Goal: Transaction & Acquisition: Purchase product/service

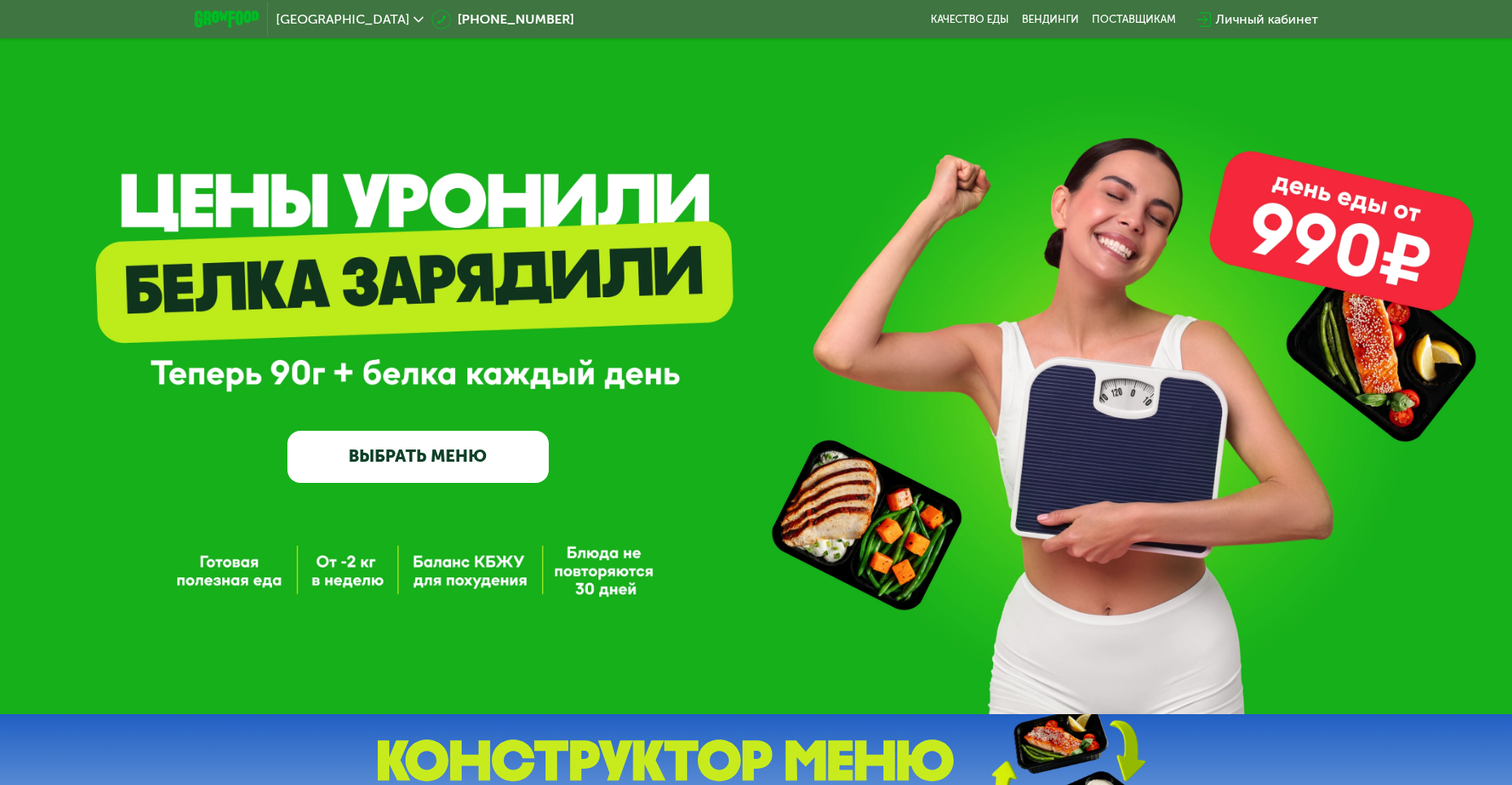
click at [377, 463] on link "ВЫБРАТЬ МЕНЮ" at bounding box center [418, 456] width 261 height 52
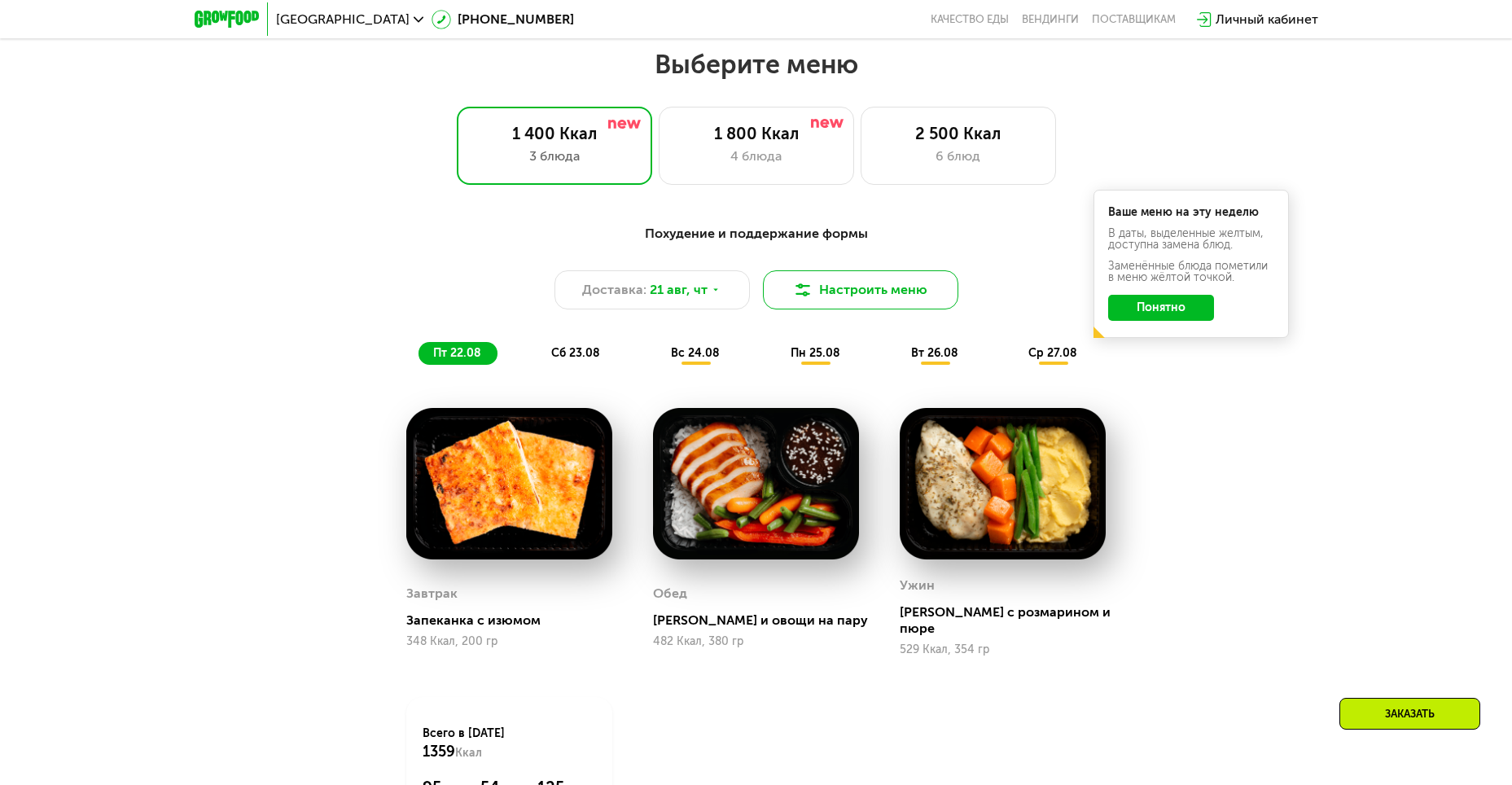
scroll to position [861, 0]
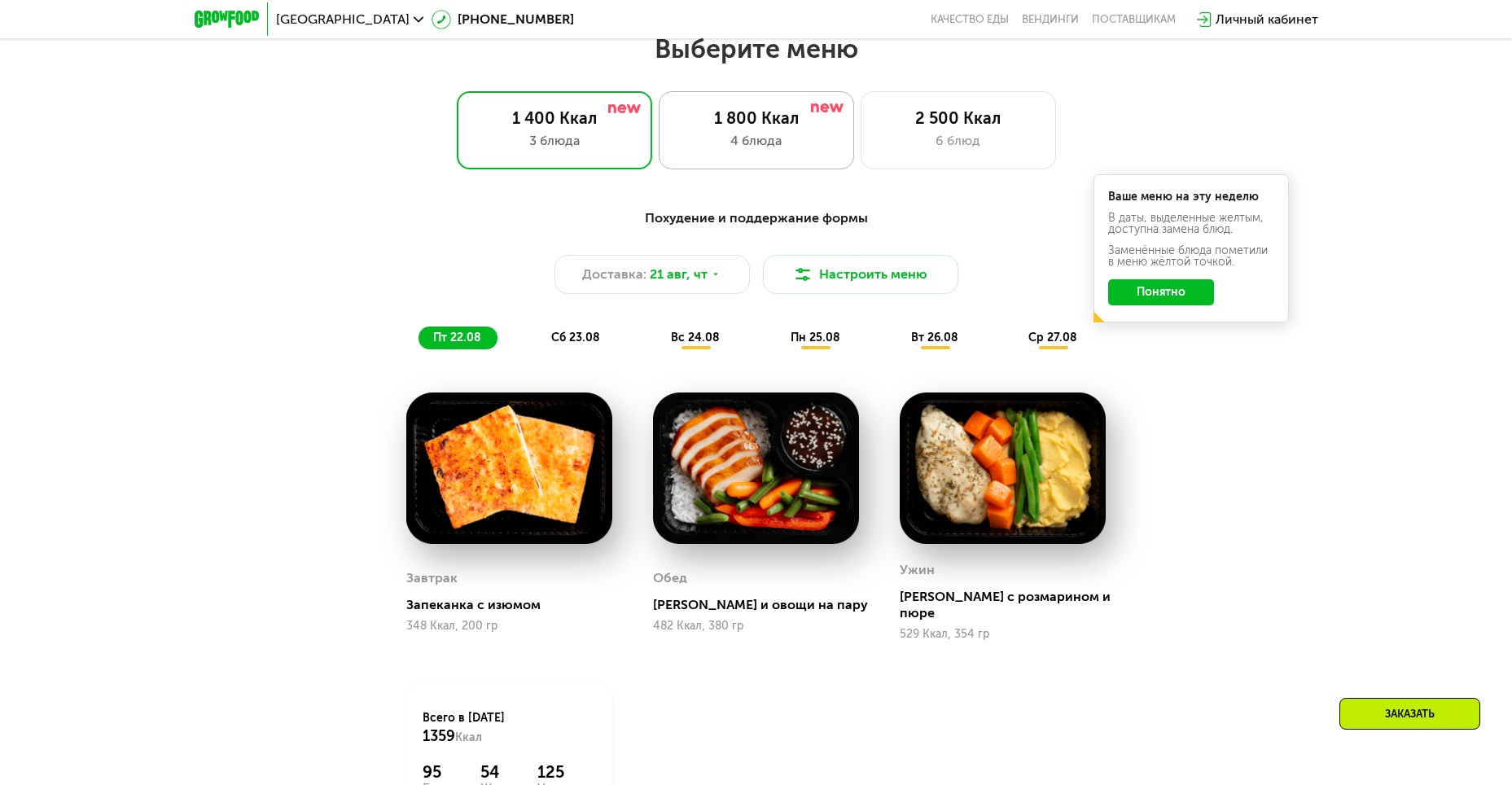
click at [861, 135] on div "1 800 Ккал 4 блюда" at bounding box center [959, 130] width 196 height 78
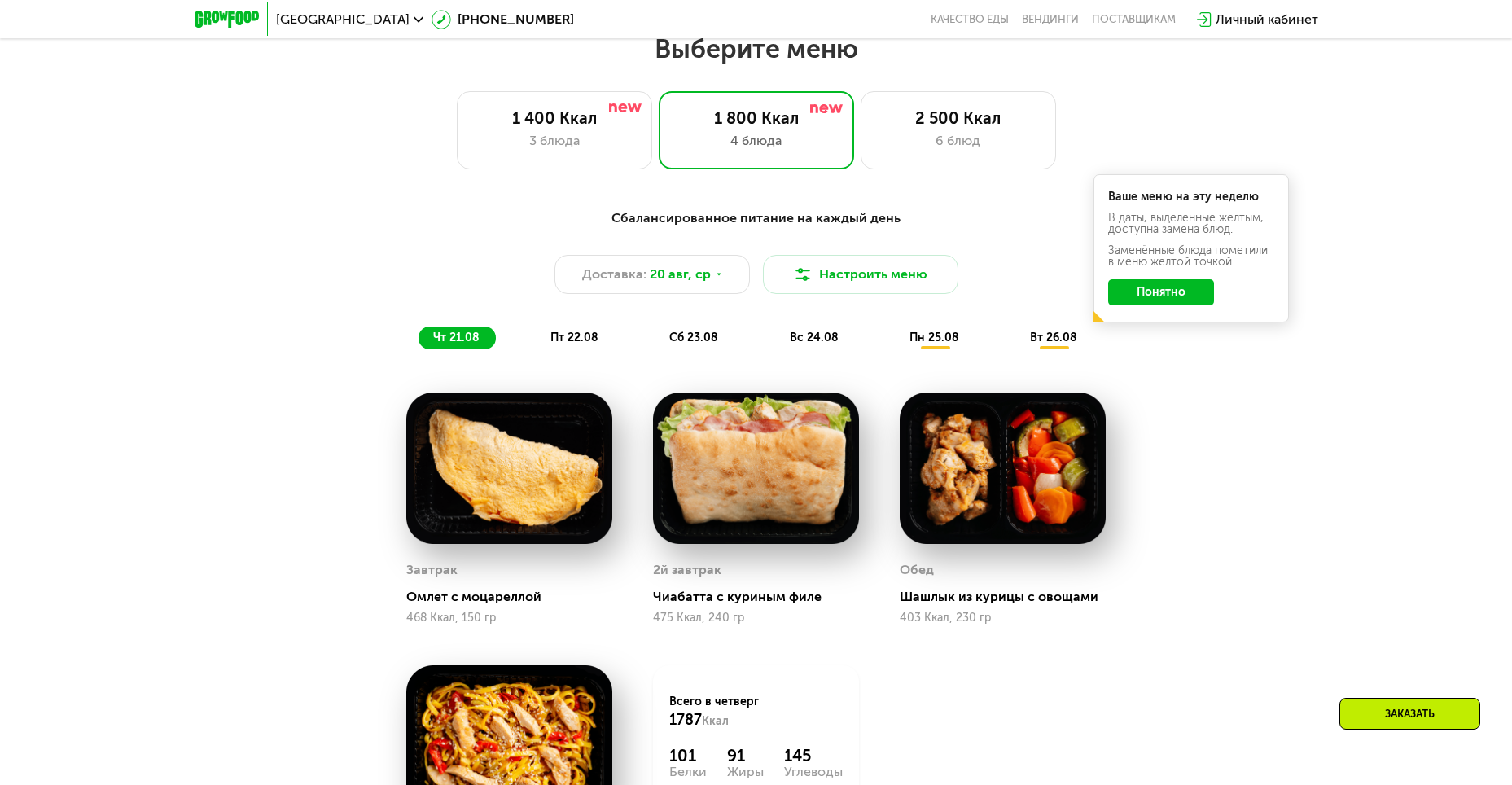
click at [585, 345] on span "пт 22.08" at bounding box center [574, 337] width 48 height 14
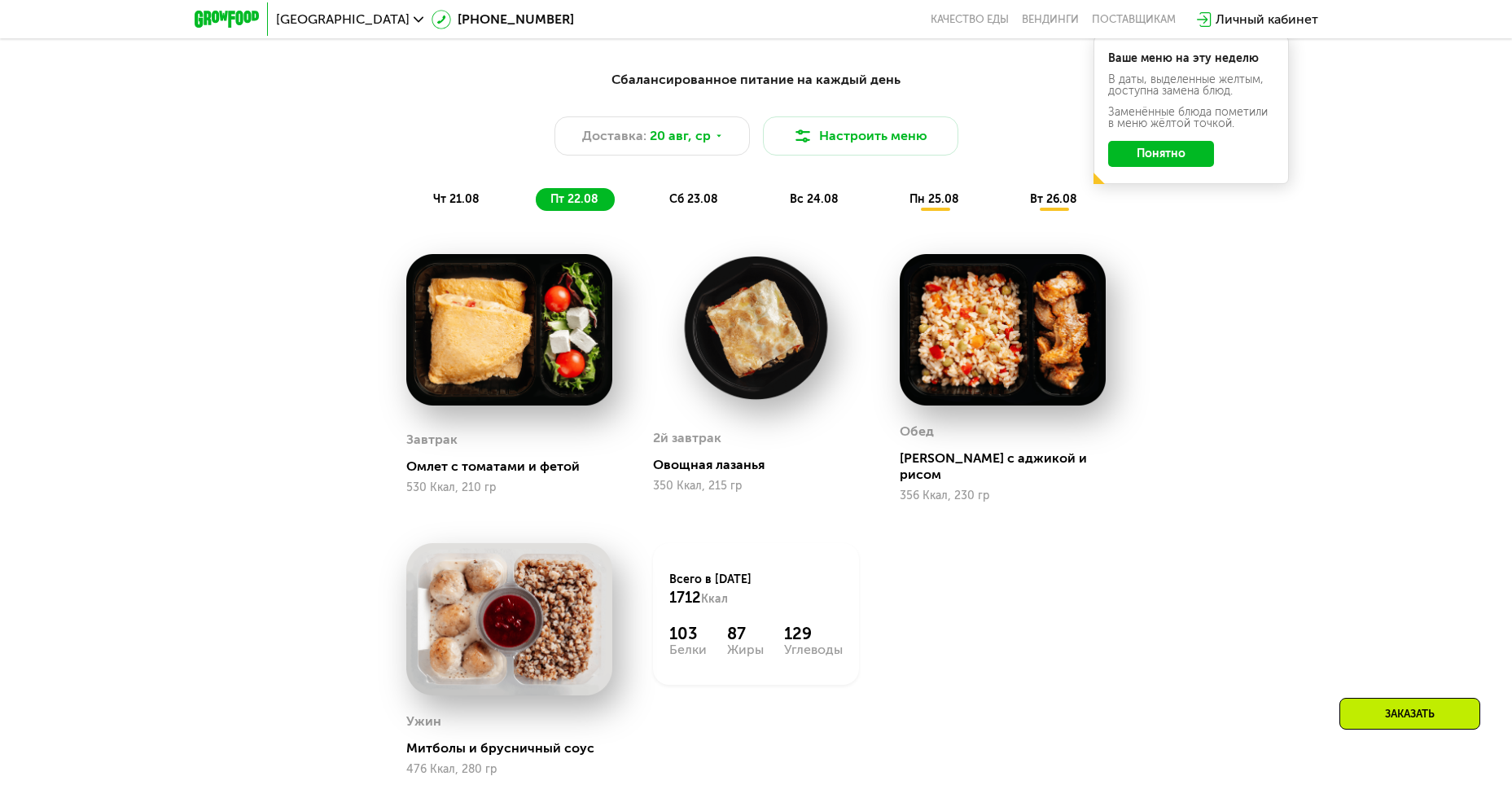
scroll to position [1023, 0]
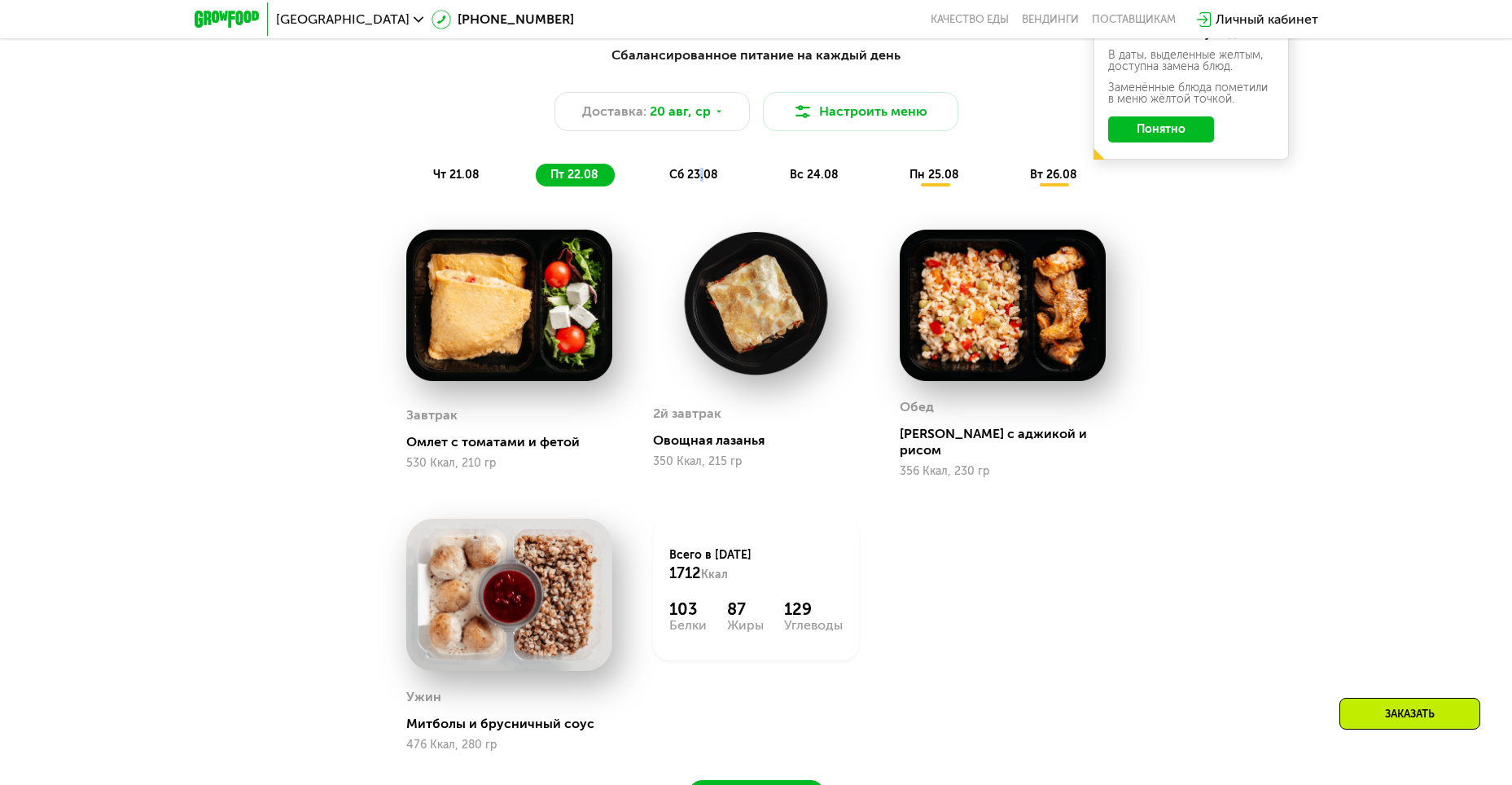
click at [705, 180] on span "сб 23.08" at bounding box center [693, 175] width 49 height 14
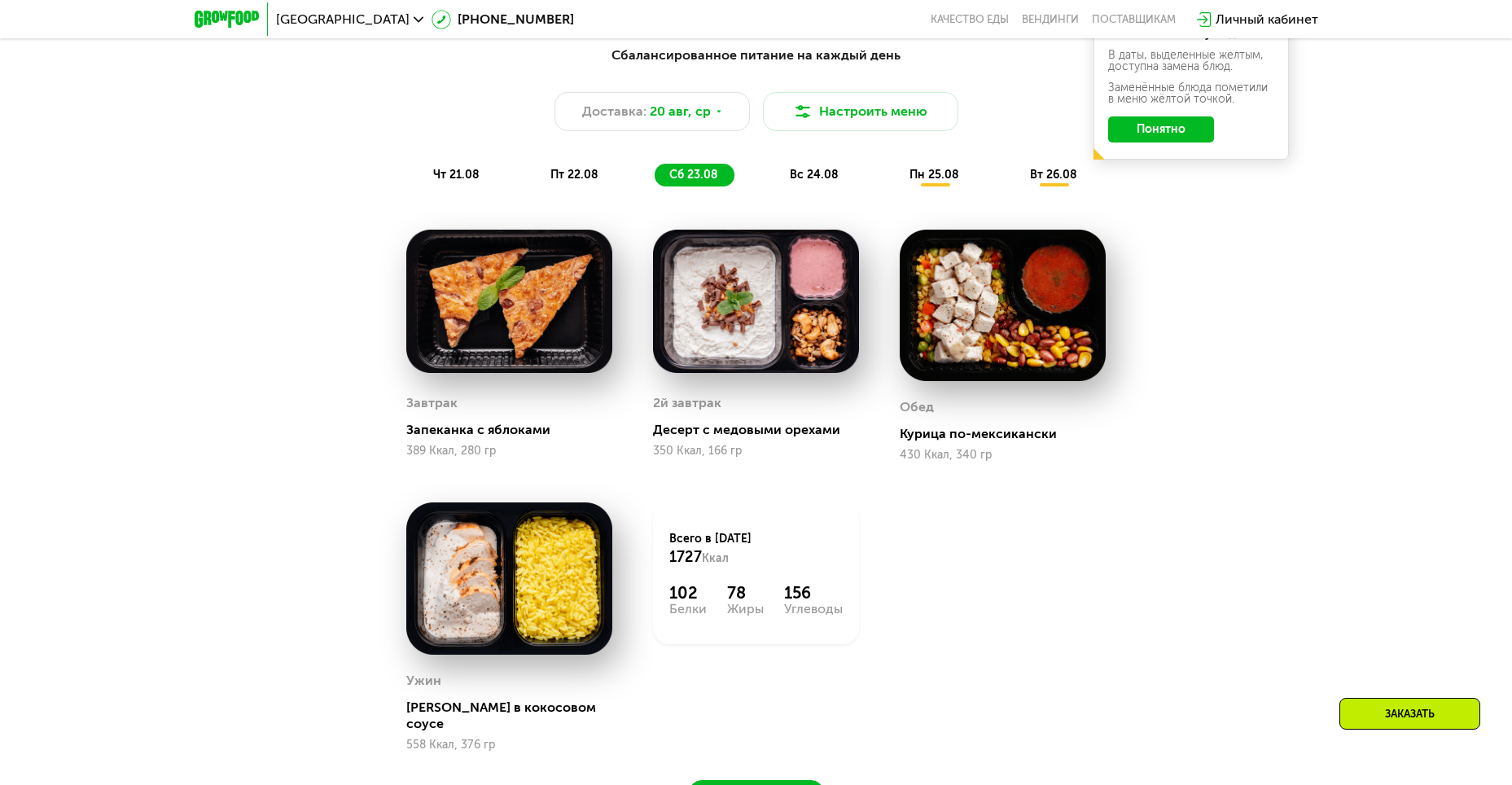
click at [808, 181] on span "вс 24.08" at bounding box center [814, 175] width 49 height 14
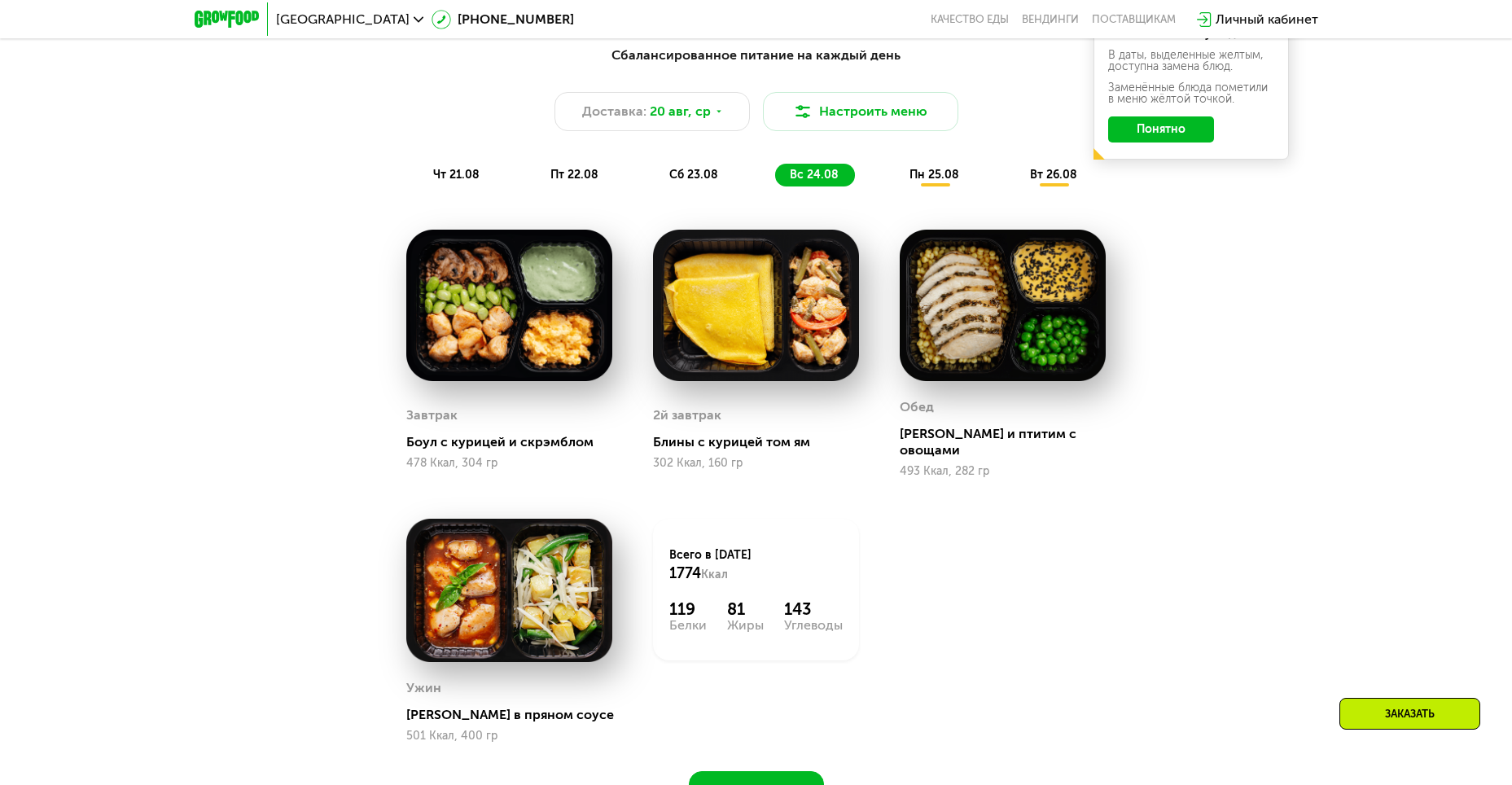
click at [1045, 181] on span "вт 26.08" at bounding box center [1053, 175] width 47 height 14
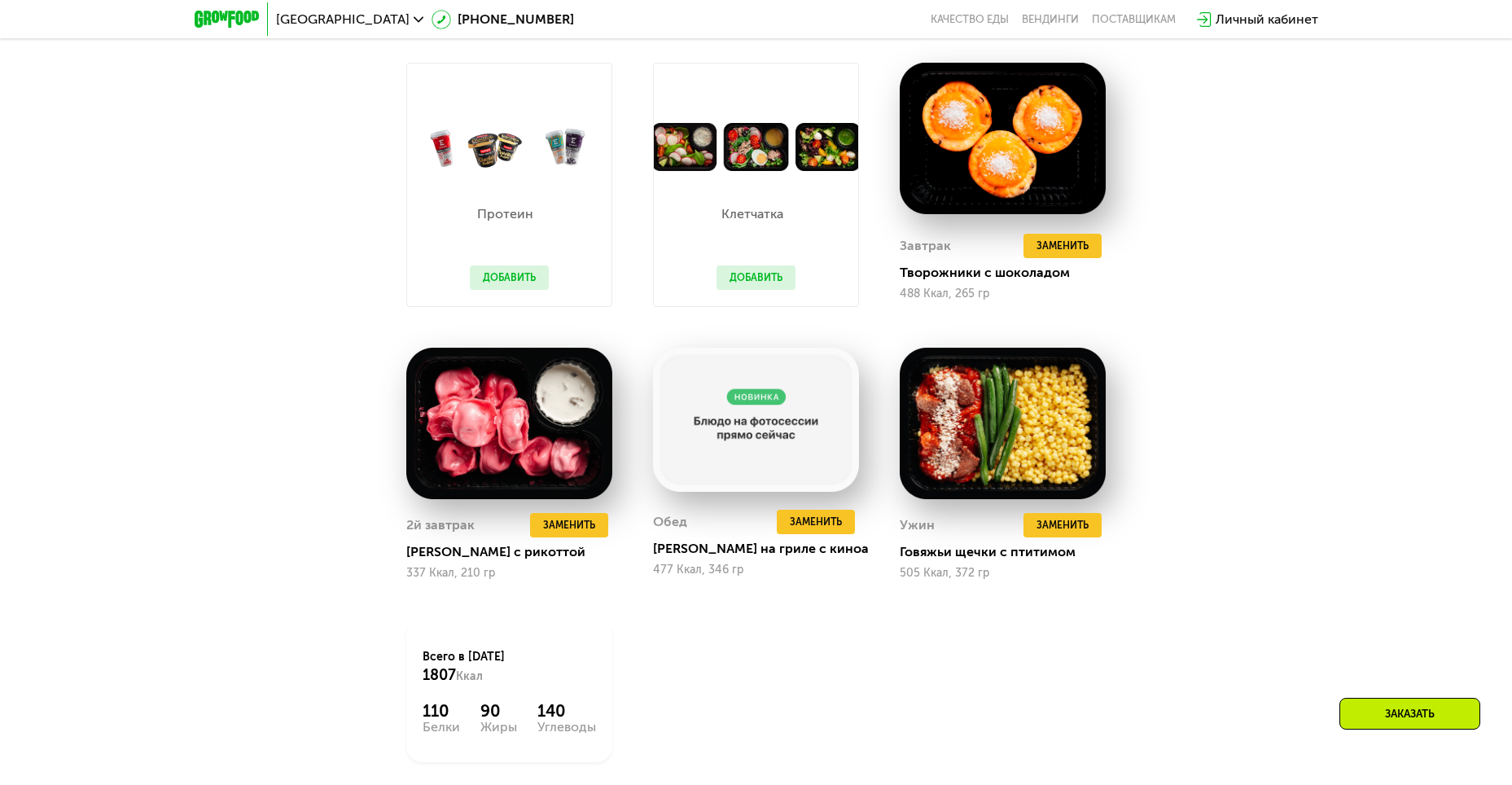
scroll to position [1105, 0]
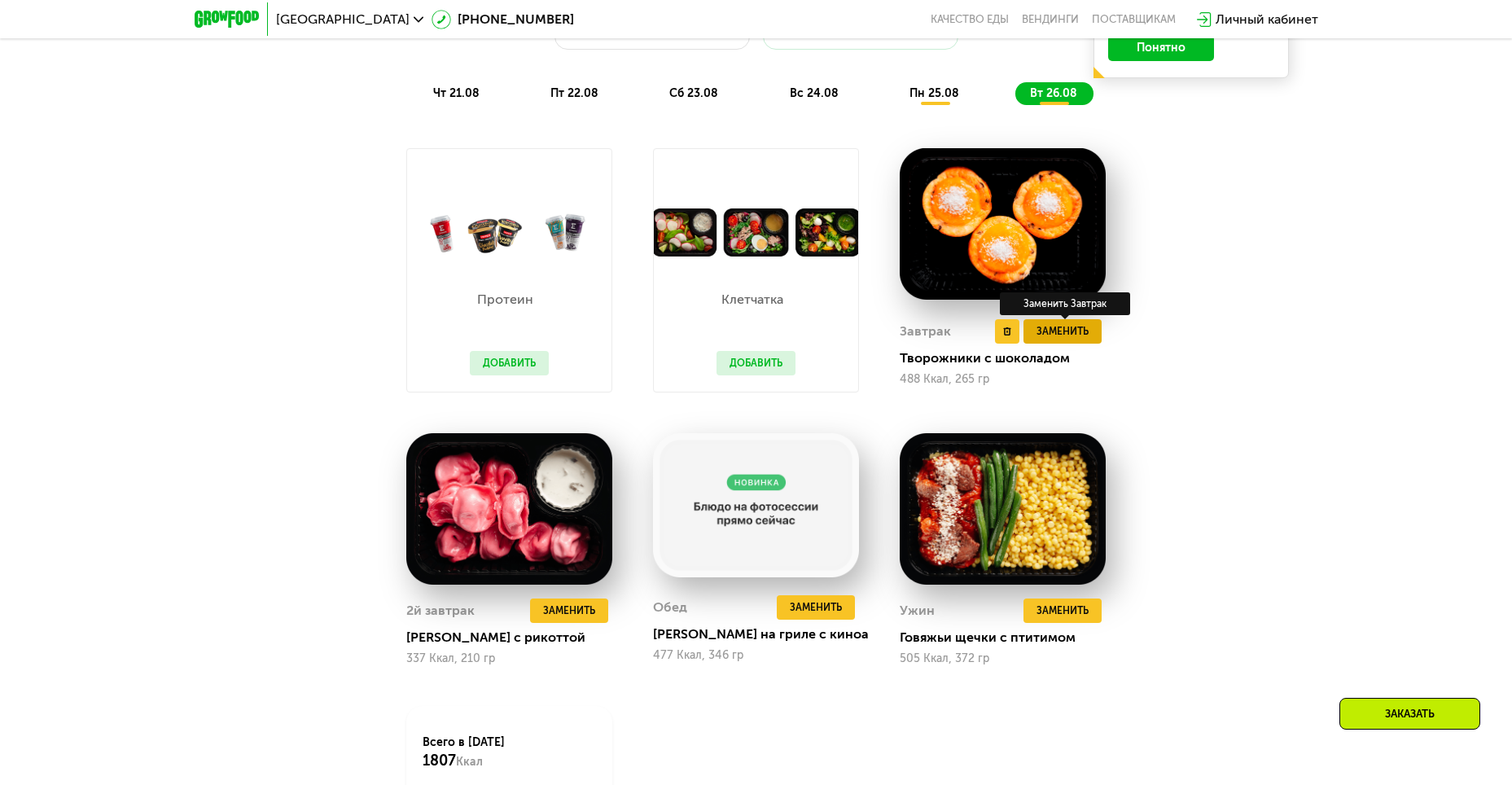
click at [1058, 340] on span "Заменить" at bounding box center [1062, 331] width 52 height 16
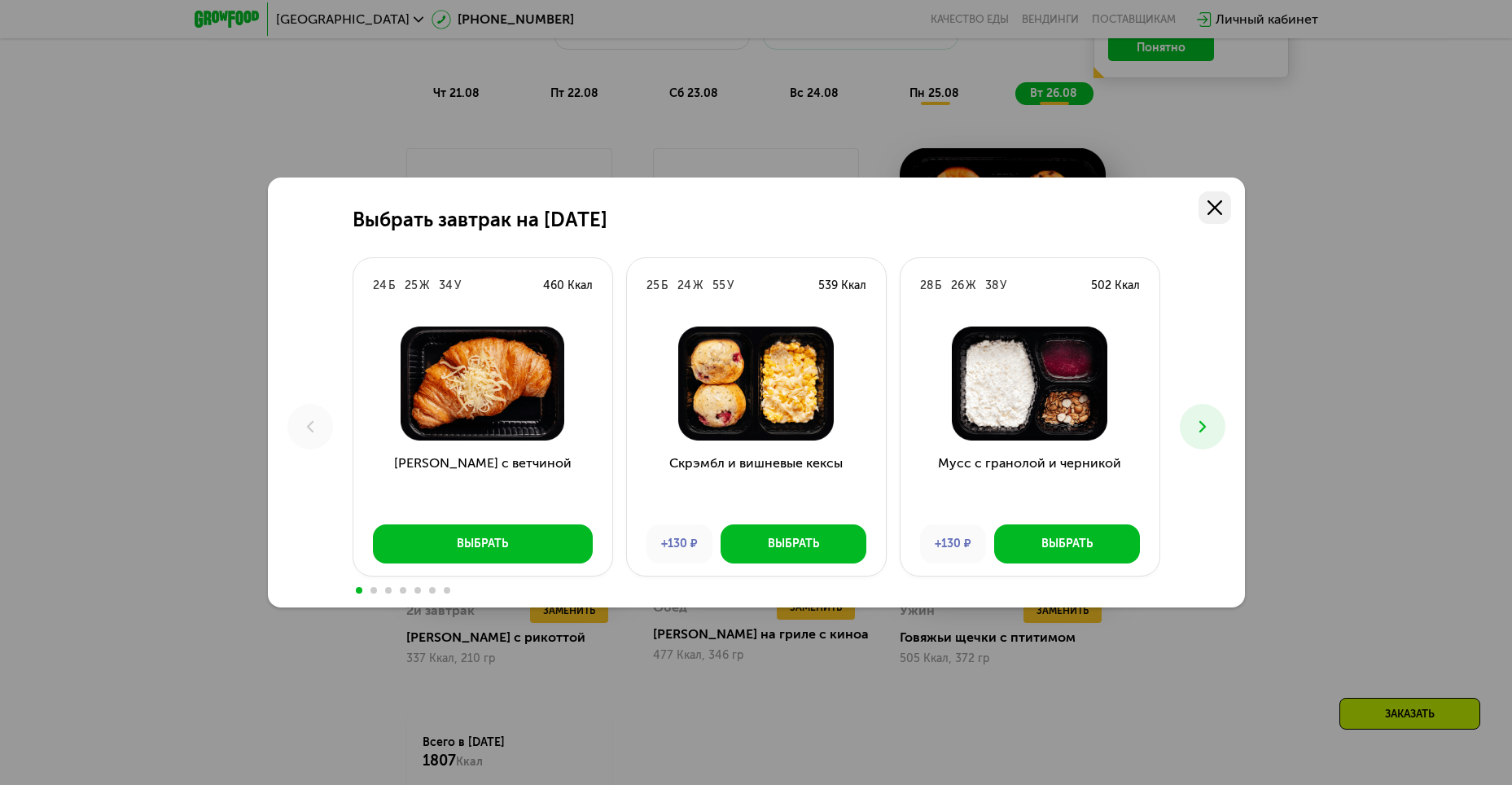
click at [1219, 211] on use at bounding box center [1214, 207] width 14 height 14
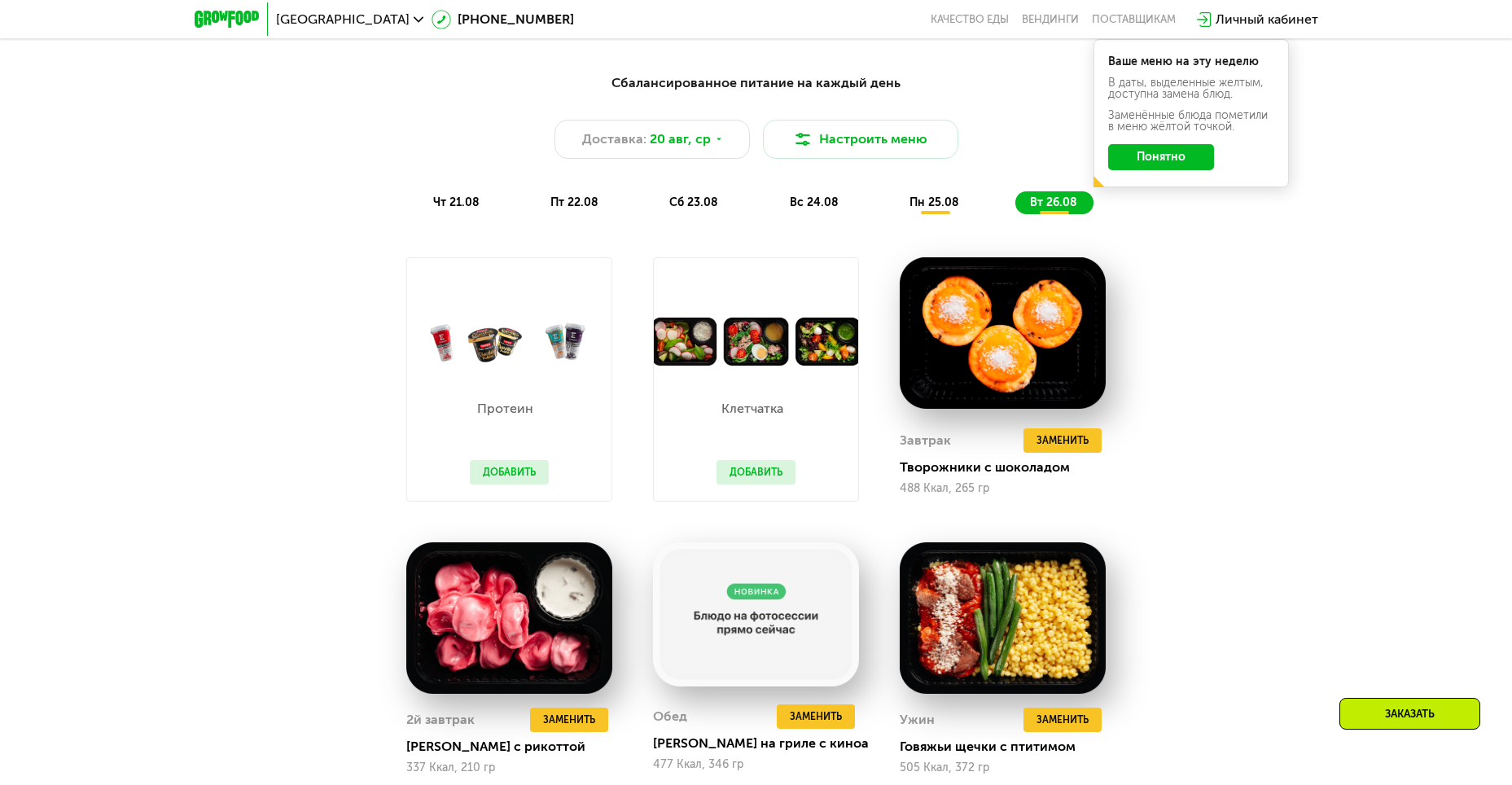
scroll to position [779, 0]
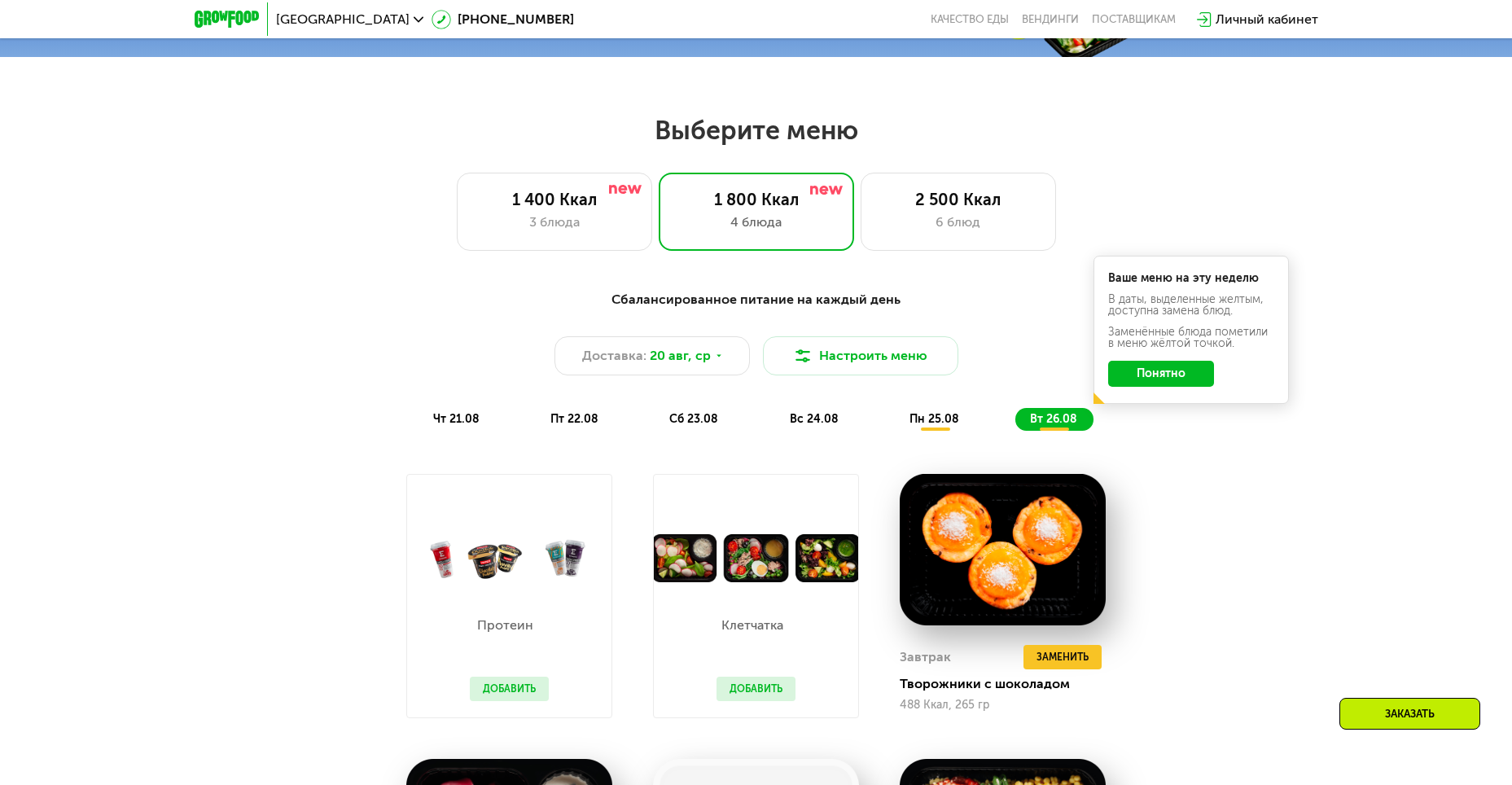
click at [1173, 384] on button "Понятно" at bounding box center [1160, 374] width 106 height 26
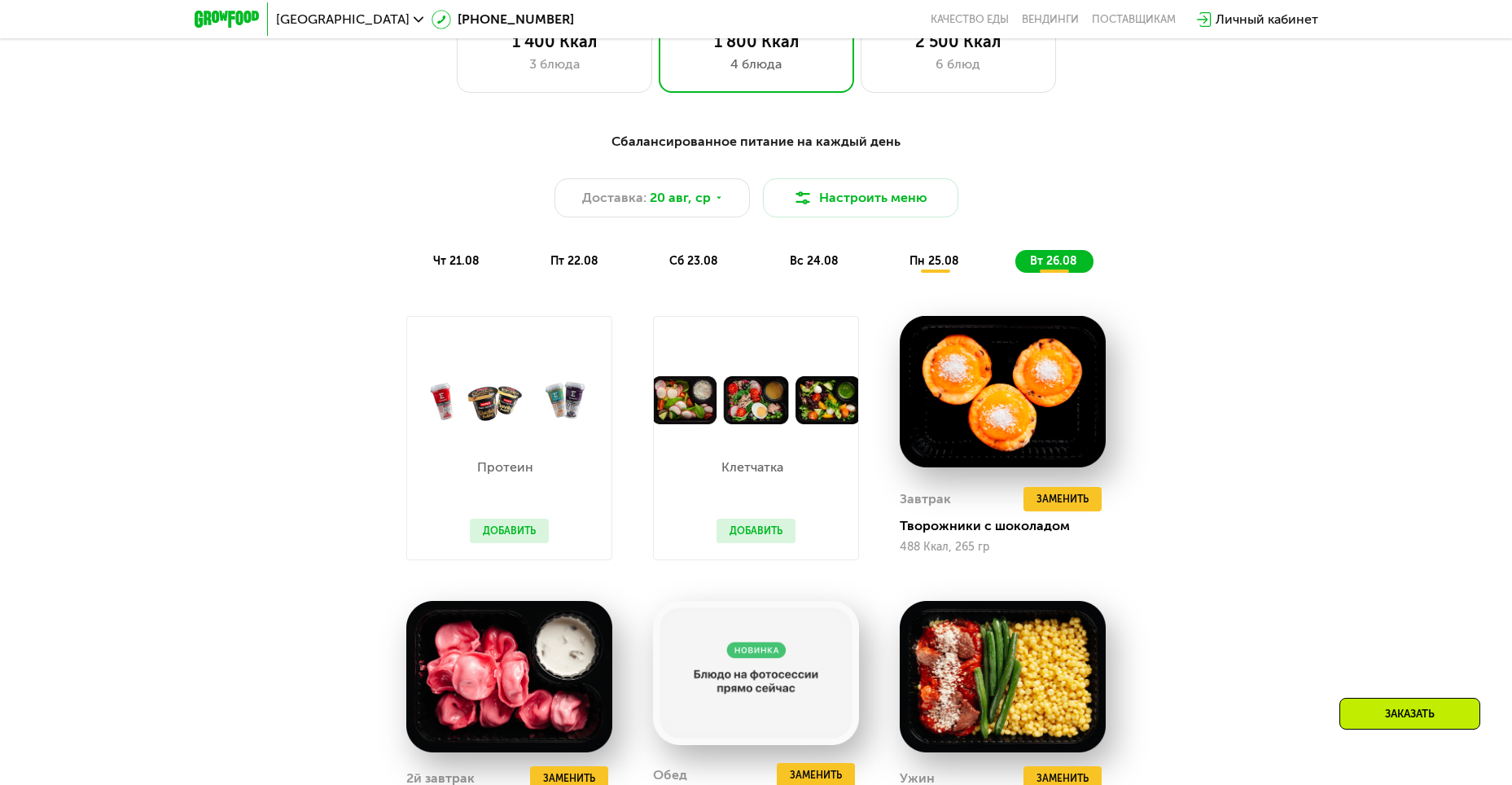
scroll to position [942, 0]
